Goal: Book appointment/travel/reservation

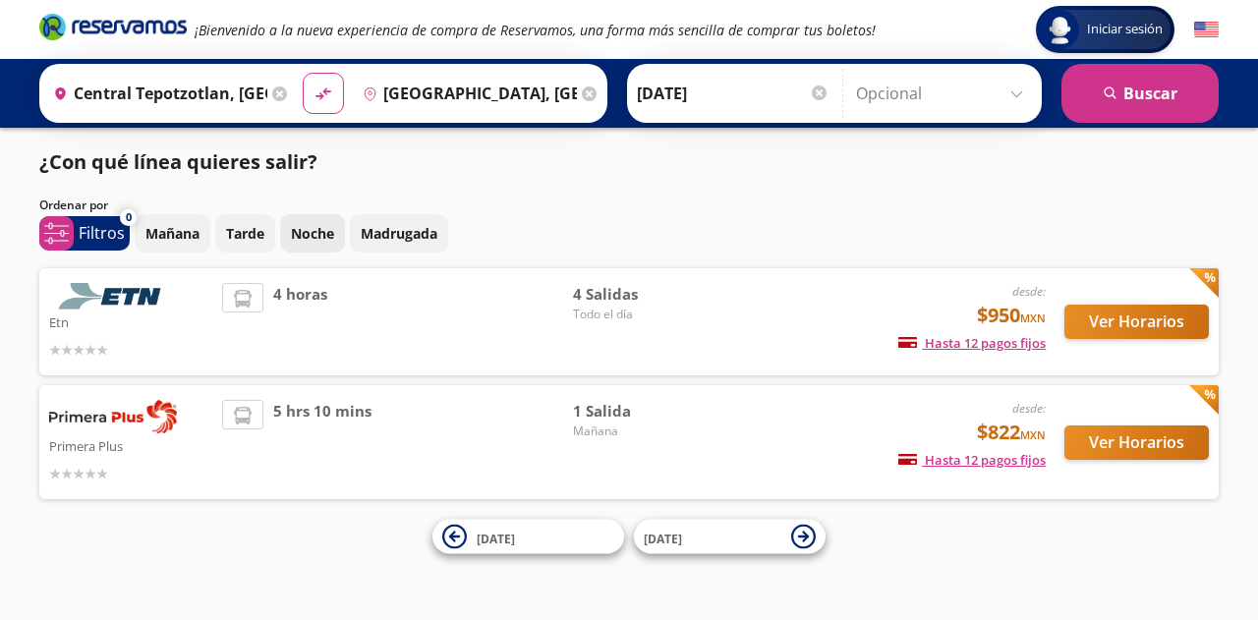
click at [303, 233] on p "Noche" at bounding box center [312, 233] width 43 height 21
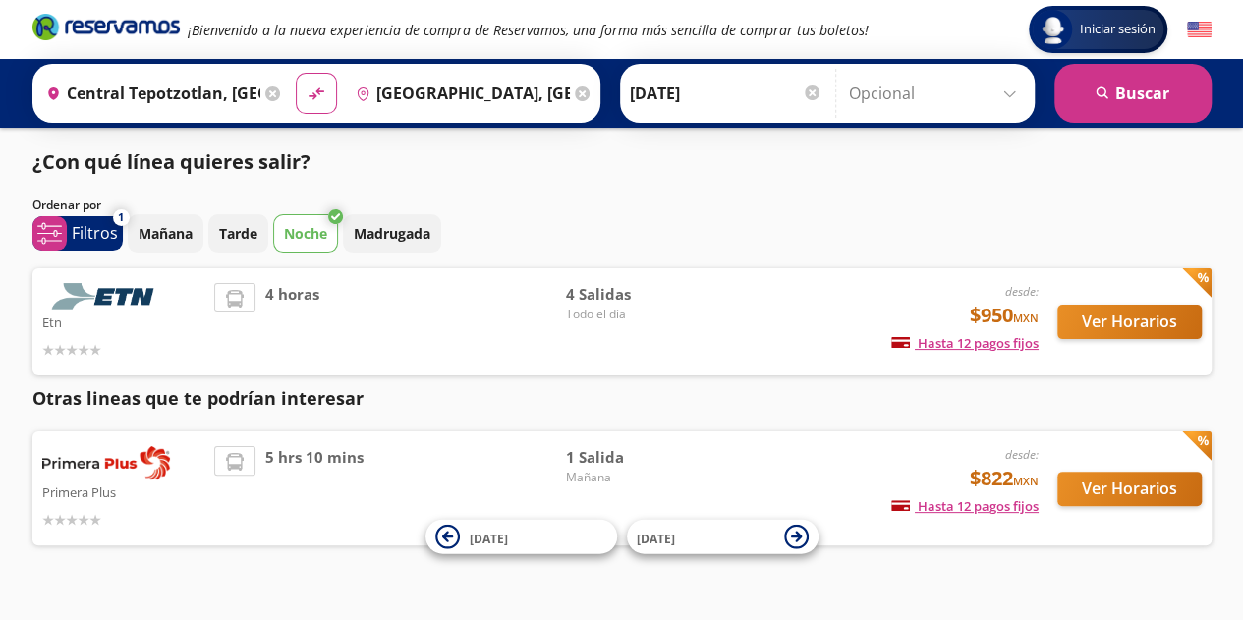
scroll to position [29, 0]
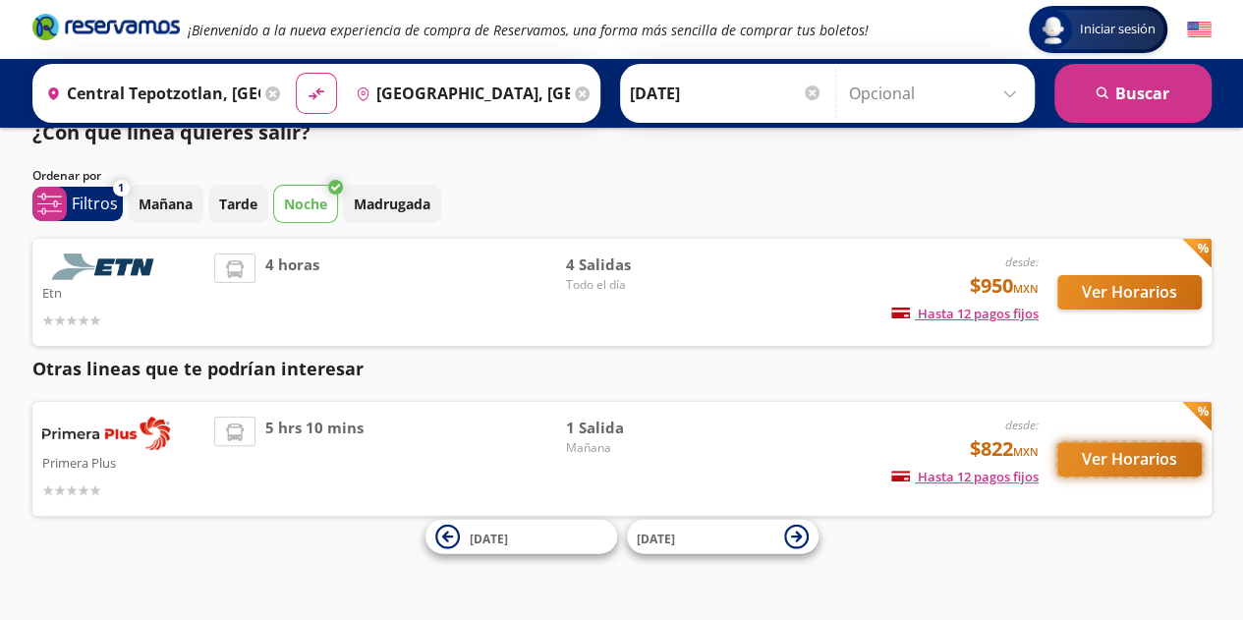
click at [1120, 463] on button "Ver Horarios" at bounding box center [1129, 459] width 144 height 34
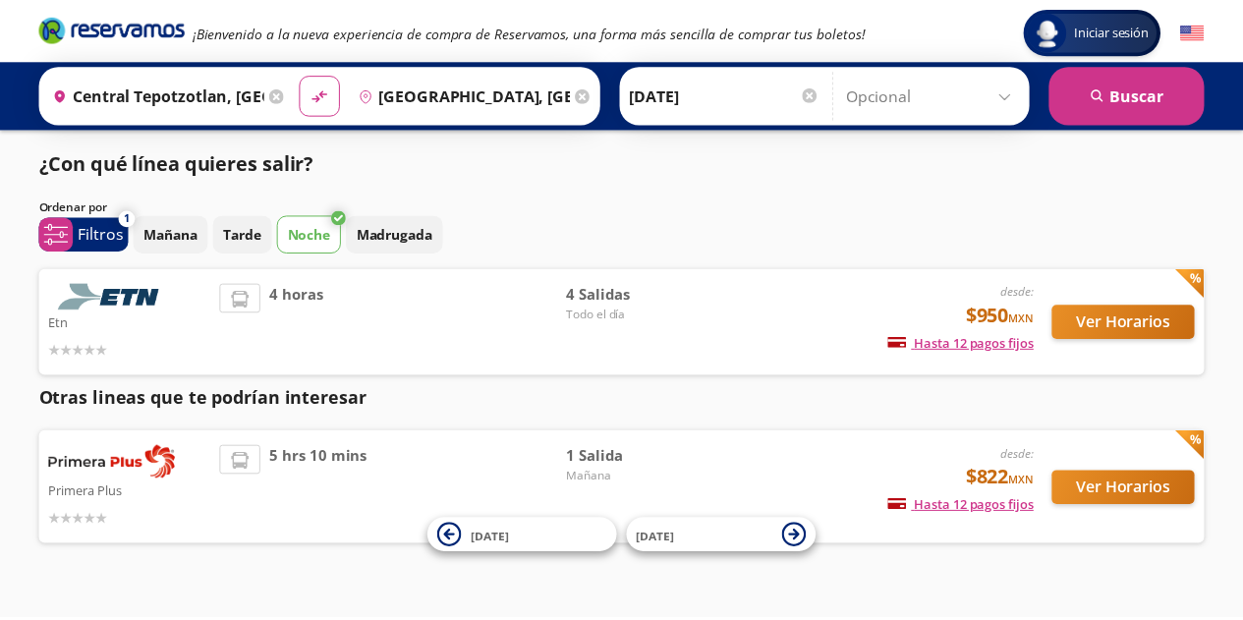
scroll to position [29, 0]
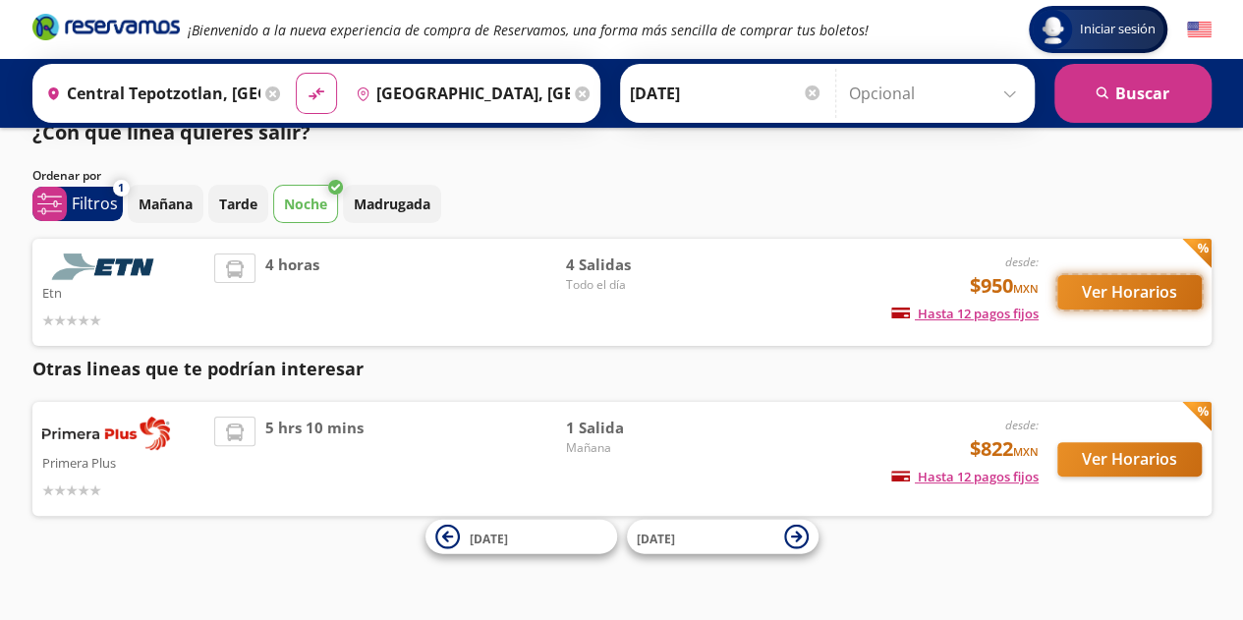
click at [1152, 293] on button "Ver Horarios" at bounding box center [1129, 292] width 144 height 34
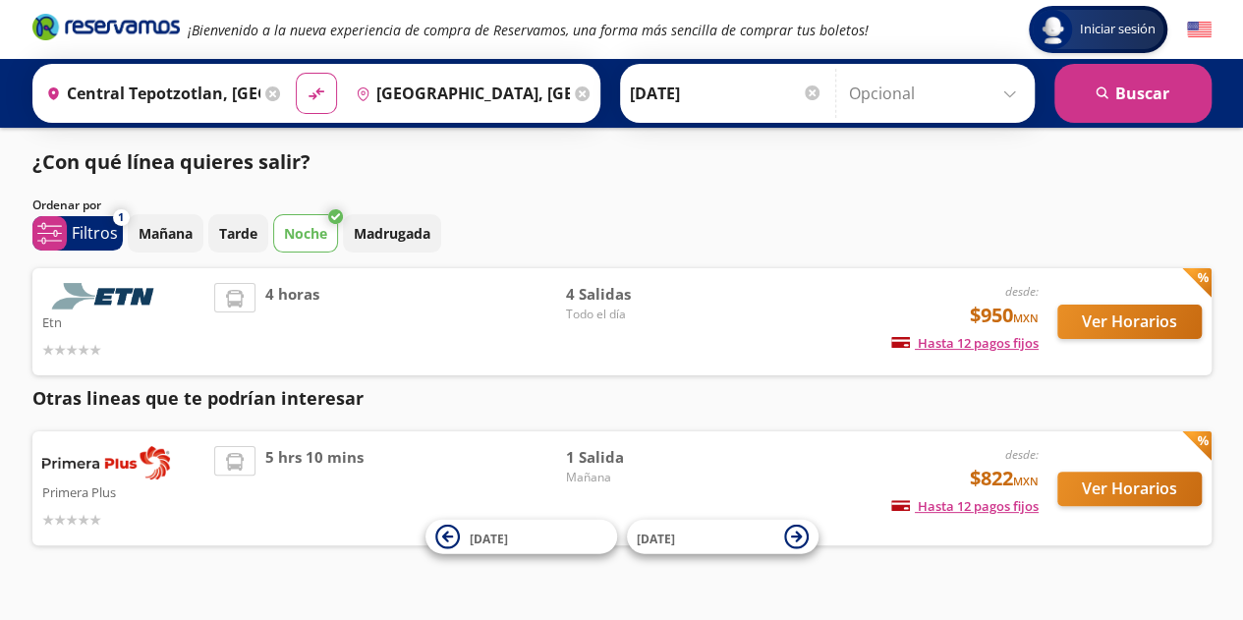
scroll to position [29, 0]
